Goal: Browse casually: Explore the website without a specific task or goal

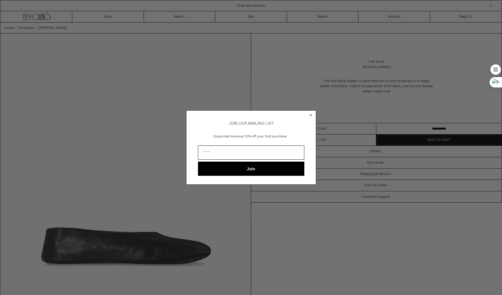
click at [310, 116] on circle "Close dialog" at bounding box center [310, 114] width 5 height 5
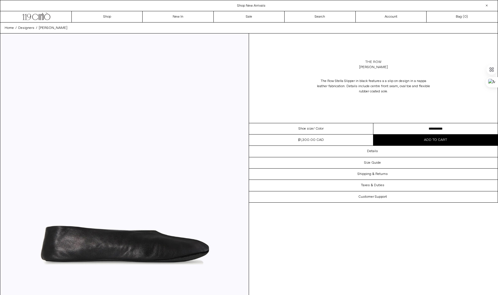
click at [375, 60] on link "The Row" at bounding box center [373, 62] width 16 height 5
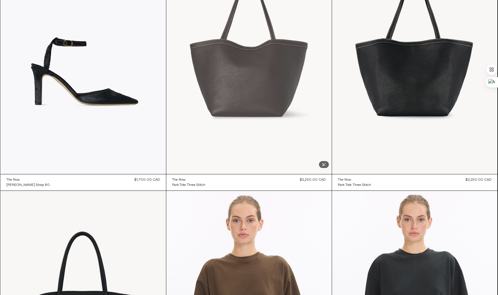
scroll to position [107, 0]
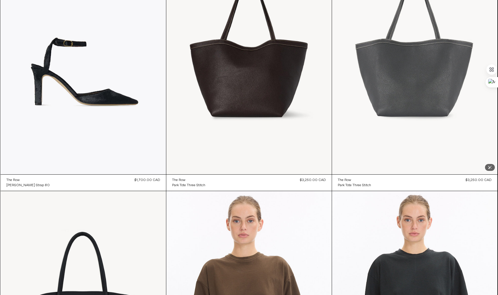
click at [413, 82] on at bounding box center [414, 51] width 165 height 248
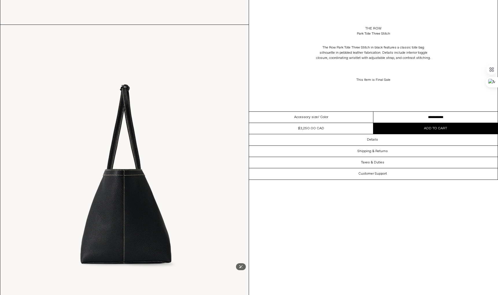
scroll to position [691, 0]
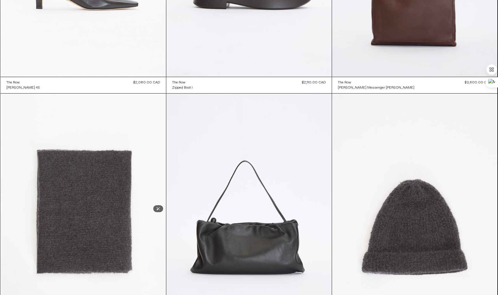
scroll to position [1392, 0]
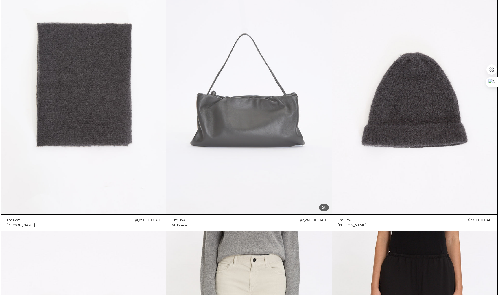
click at [289, 132] on at bounding box center [248, 90] width 165 height 248
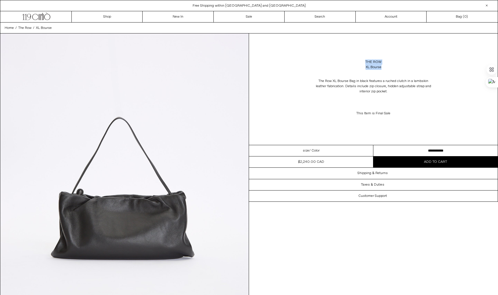
drag, startPoint x: 383, startPoint y: 68, endPoint x: 356, endPoint y: 60, distance: 28.5
click at [356, 60] on div "The Row XL Bourse" at bounding box center [373, 65] width 249 height 16
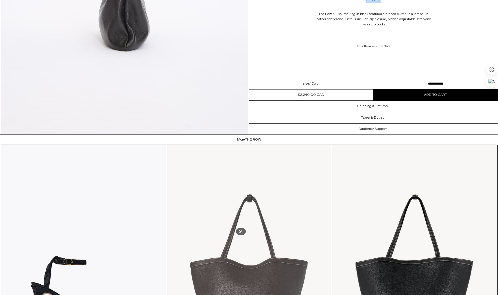
scroll to position [650, 0]
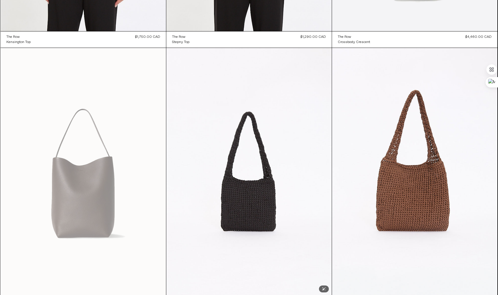
scroll to position [2472, 0]
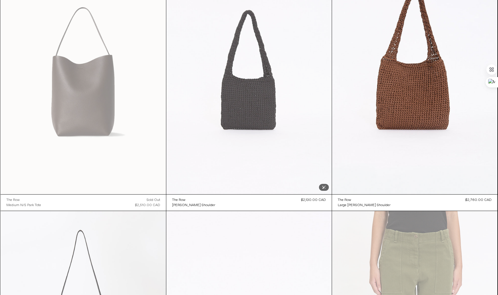
click at [251, 112] on at bounding box center [248, 70] width 165 height 248
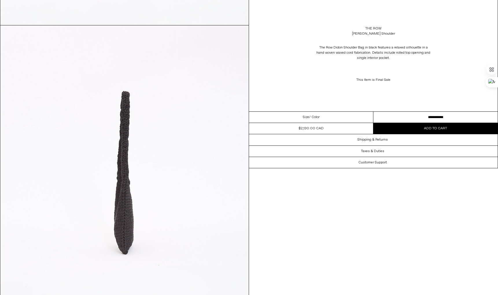
scroll to position [999, 0]
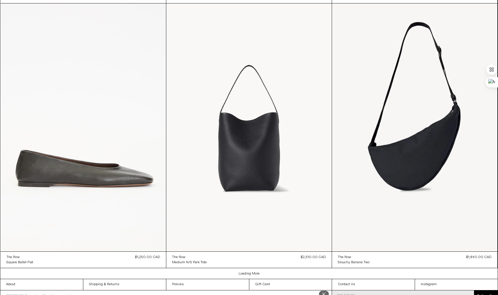
scroll to position [6132, 0]
